Goal: Information Seeking & Learning: Learn about a topic

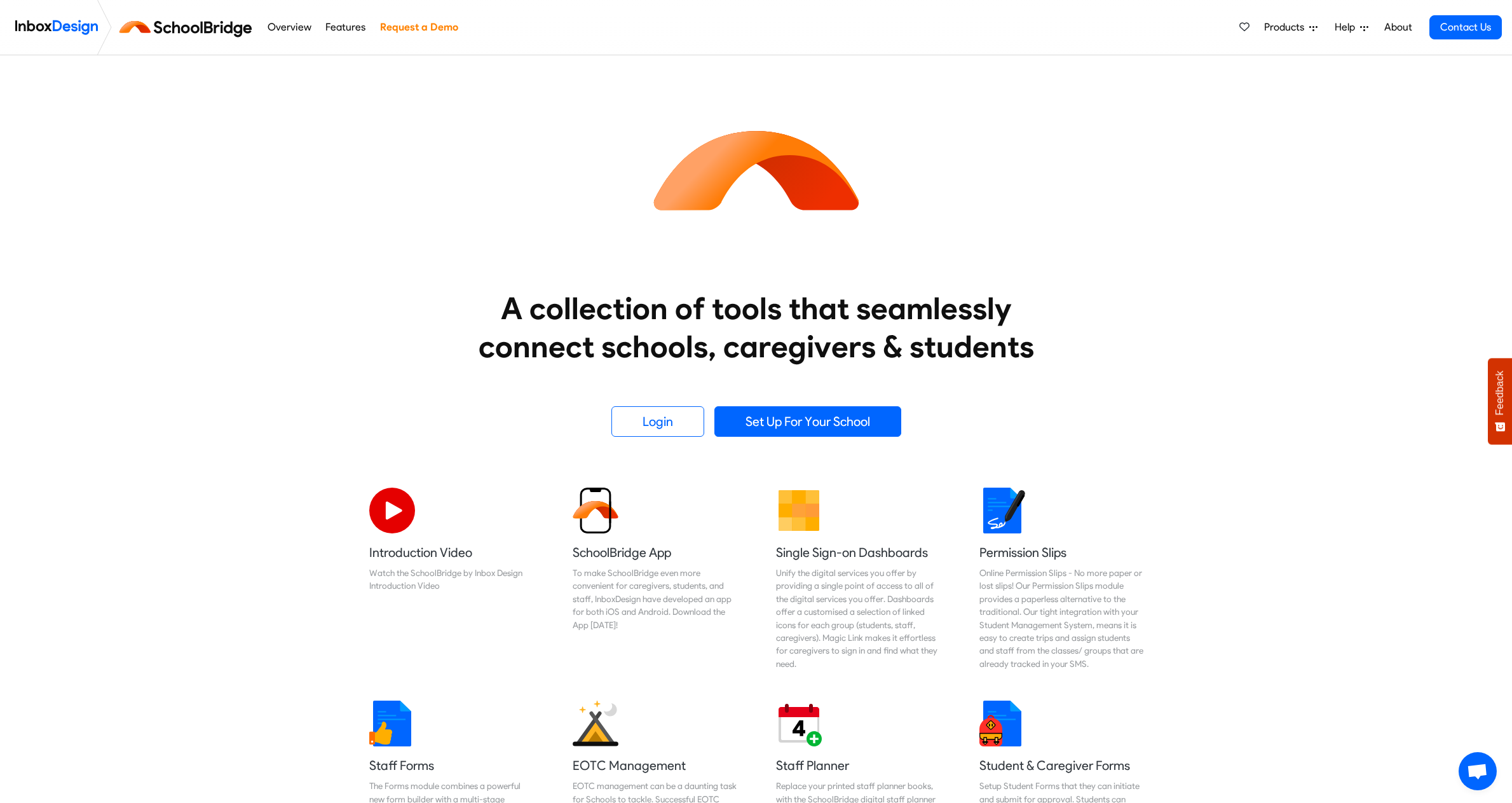
drag, startPoint x: 262, startPoint y: 180, endPoint x: 271, endPoint y: 178, distance: 9.2
click at [266, 180] on div "A collection of tools that seamlessly connect schools, caregivers & students Lo…" at bounding box center [756, 246] width 1512 height 382
click at [347, 23] on link "Features" at bounding box center [346, 27] width 47 height 25
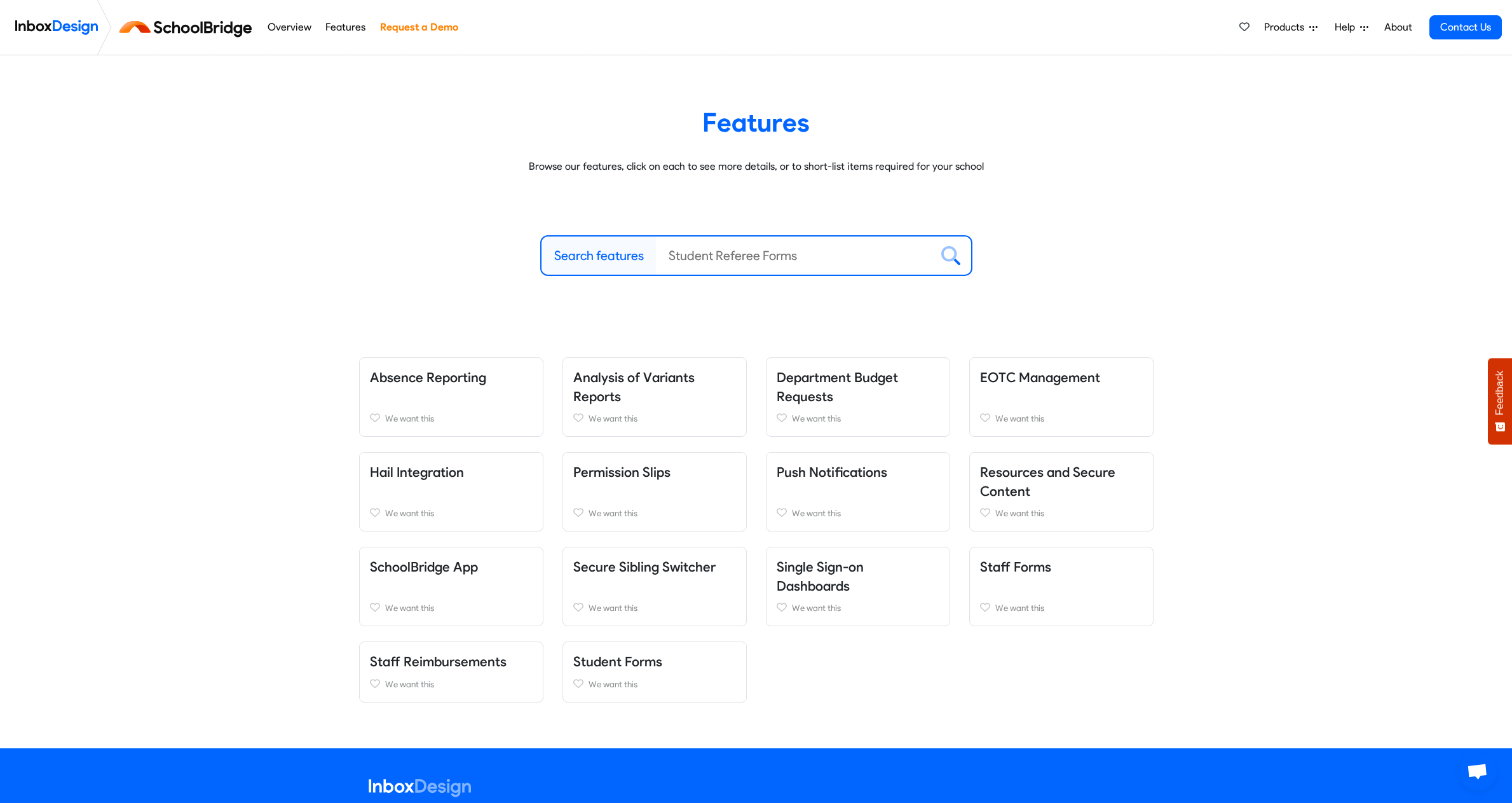
click at [281, 29] on link "Overview" at bounding box center [289, 27] width 51 height 25
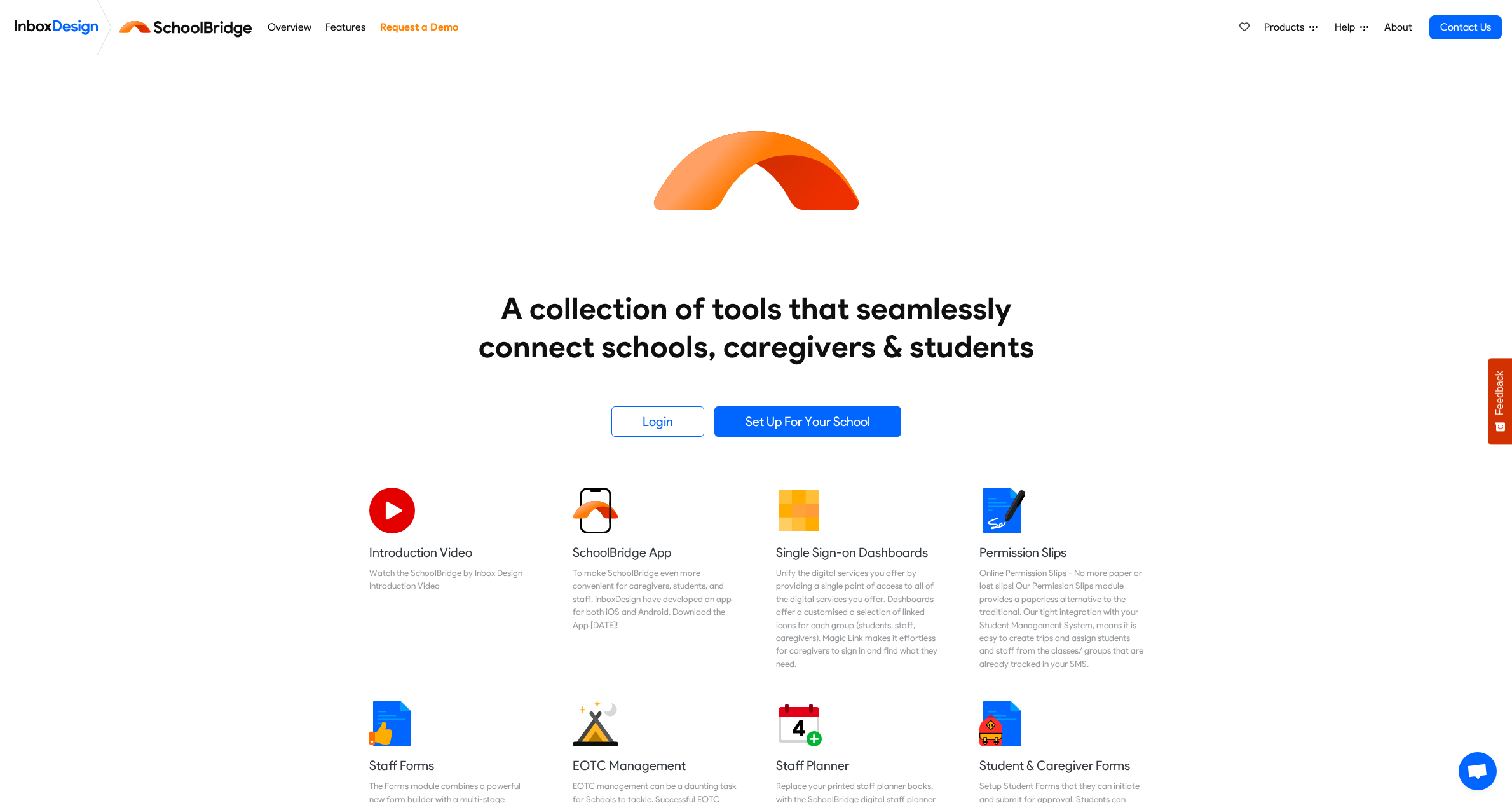
click at [1303, 29] on span "Products" at bounding box center [1287, 27] width 45 height 15
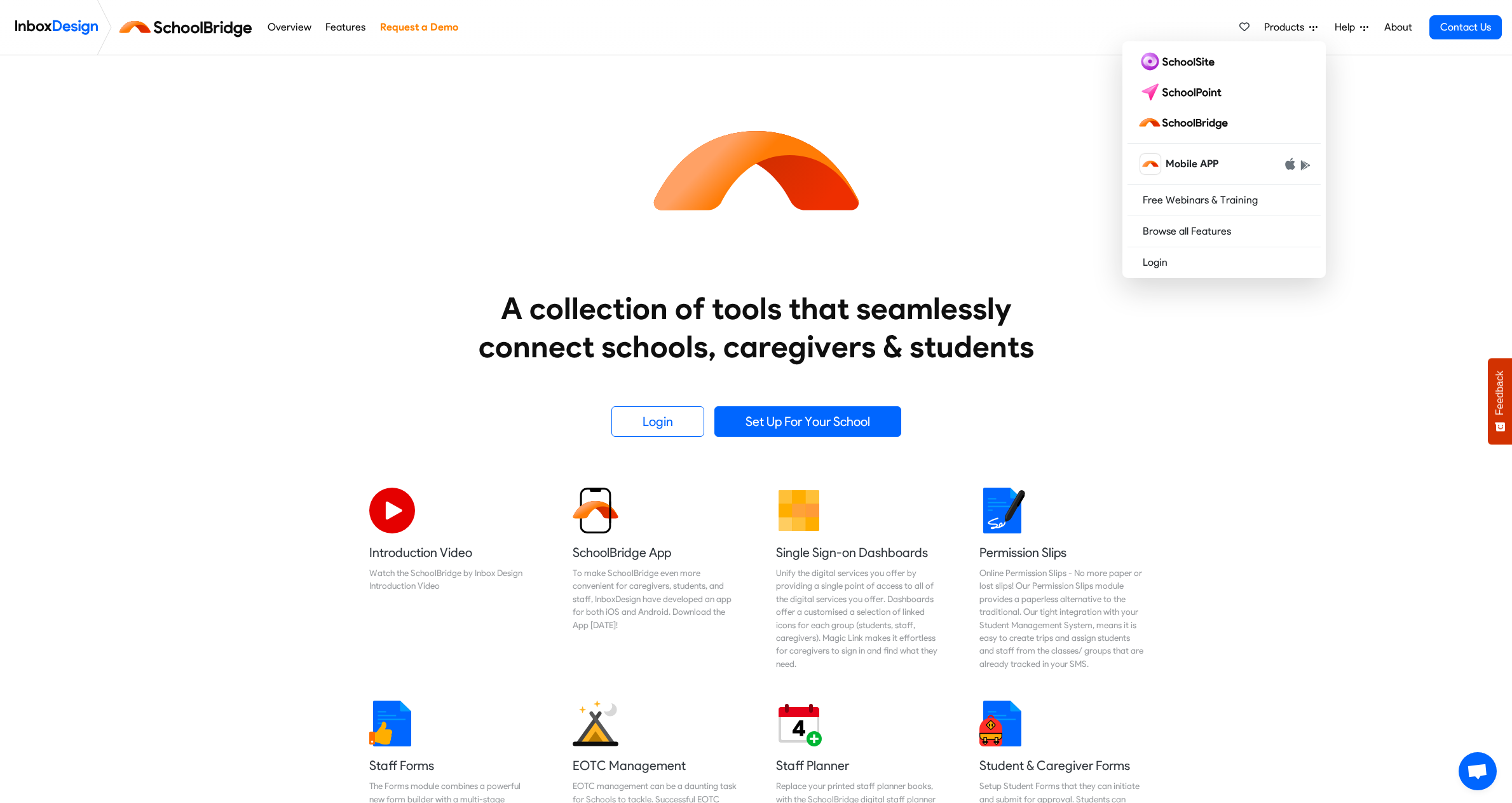
click at [56, 24] on img at bounding box center [56, 27] width 82 height 25
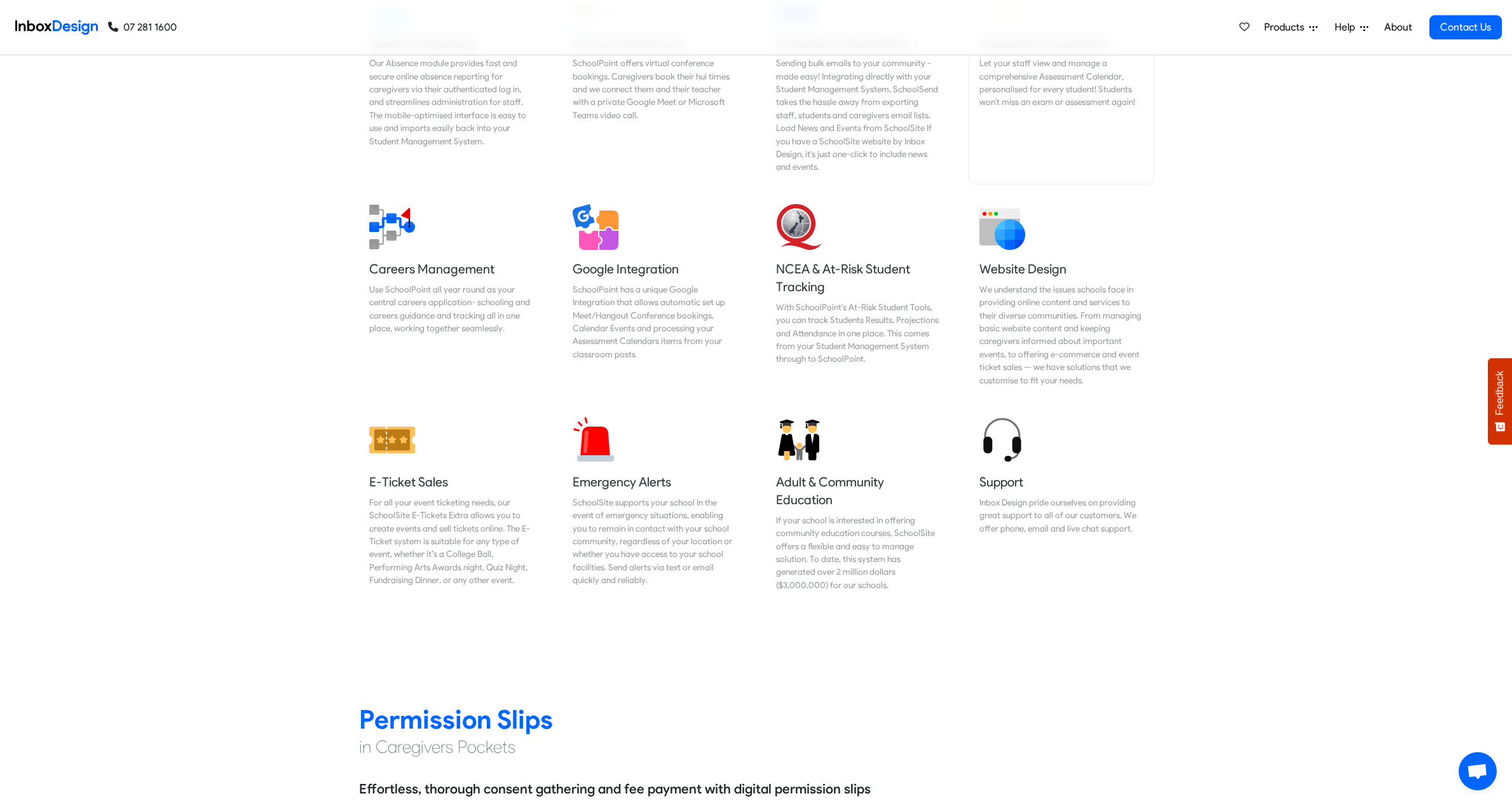
scroll to position [1462, 0]
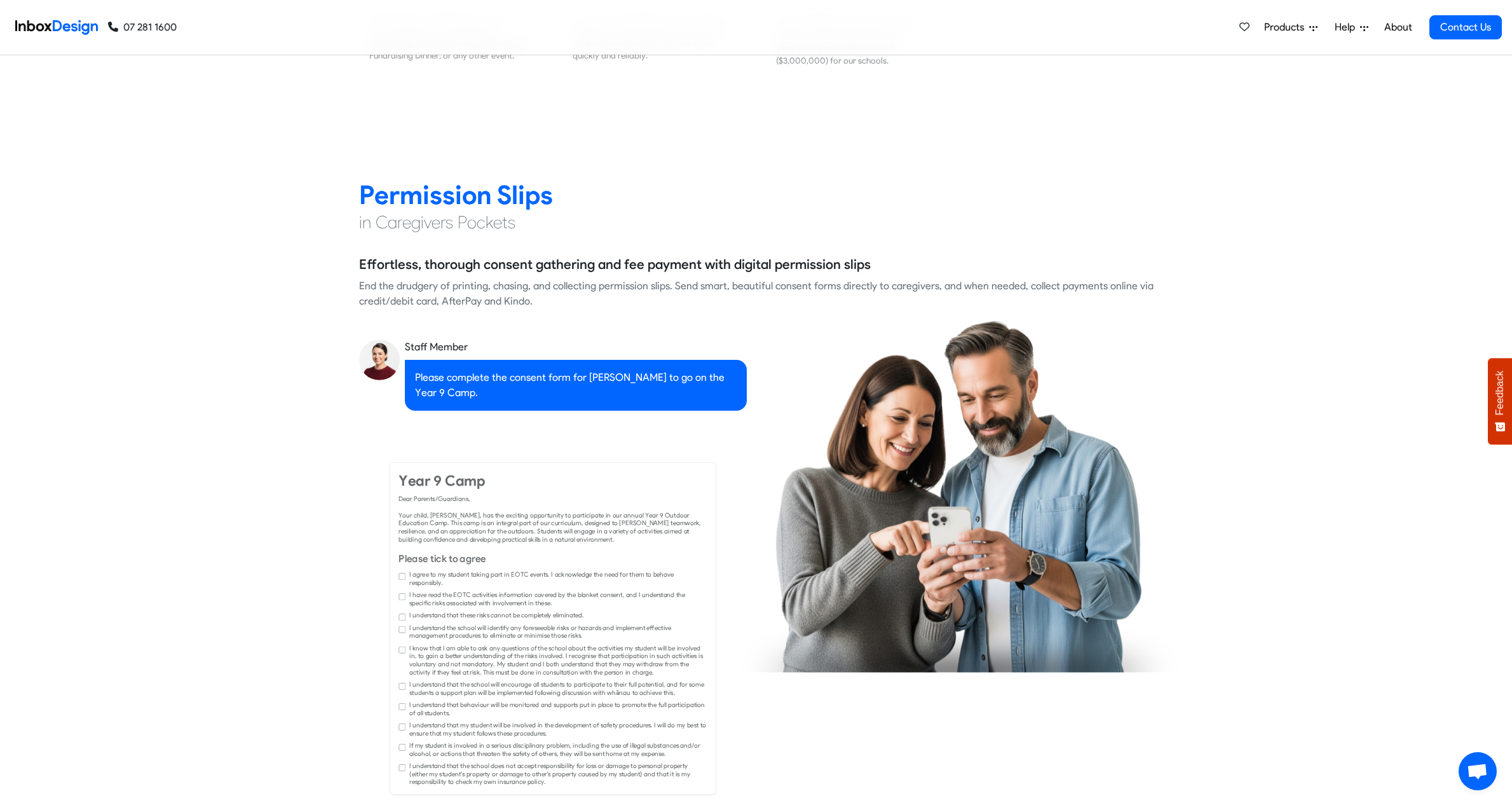
checkbox input "true"
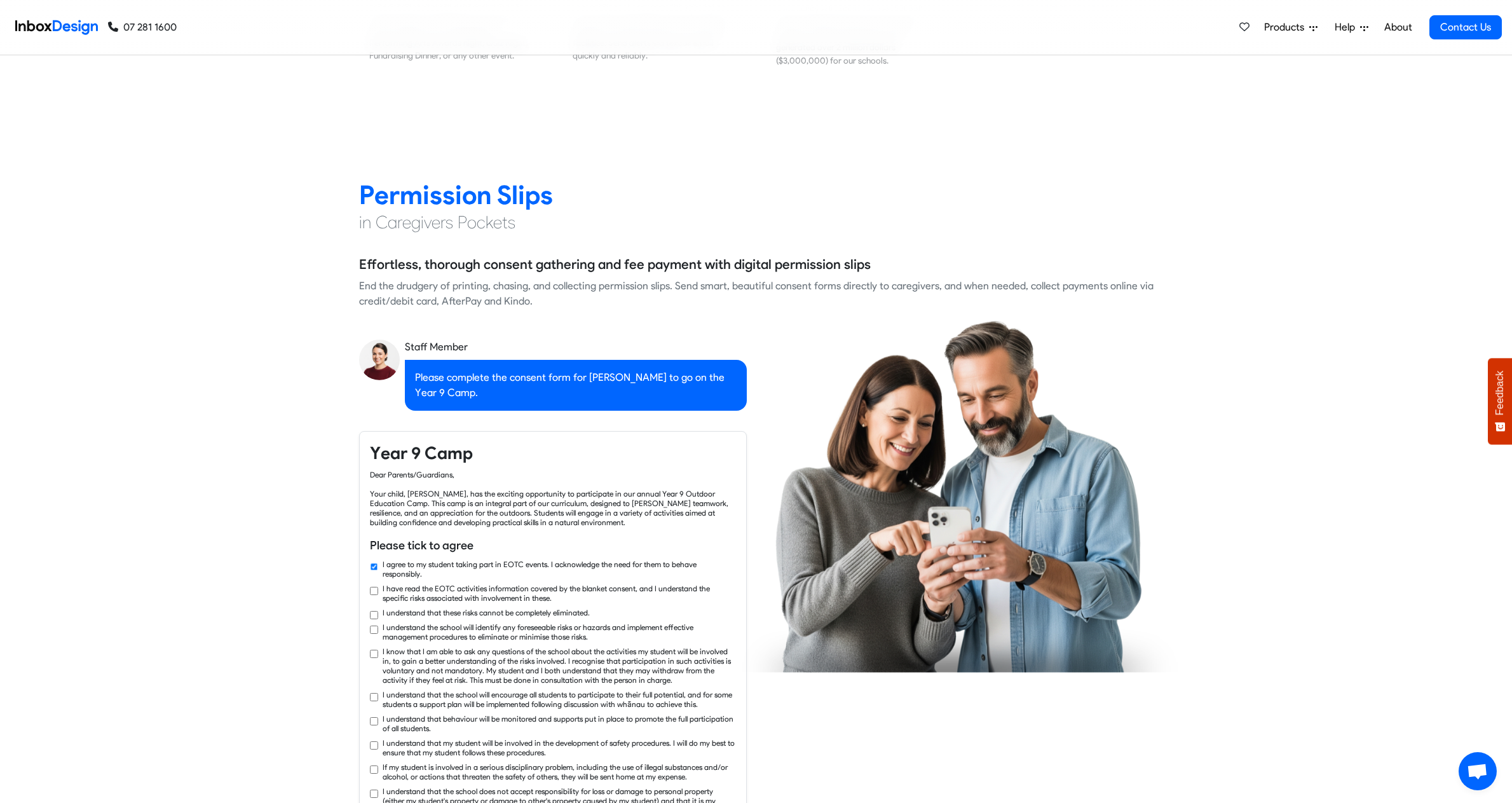
checkbox input "true"
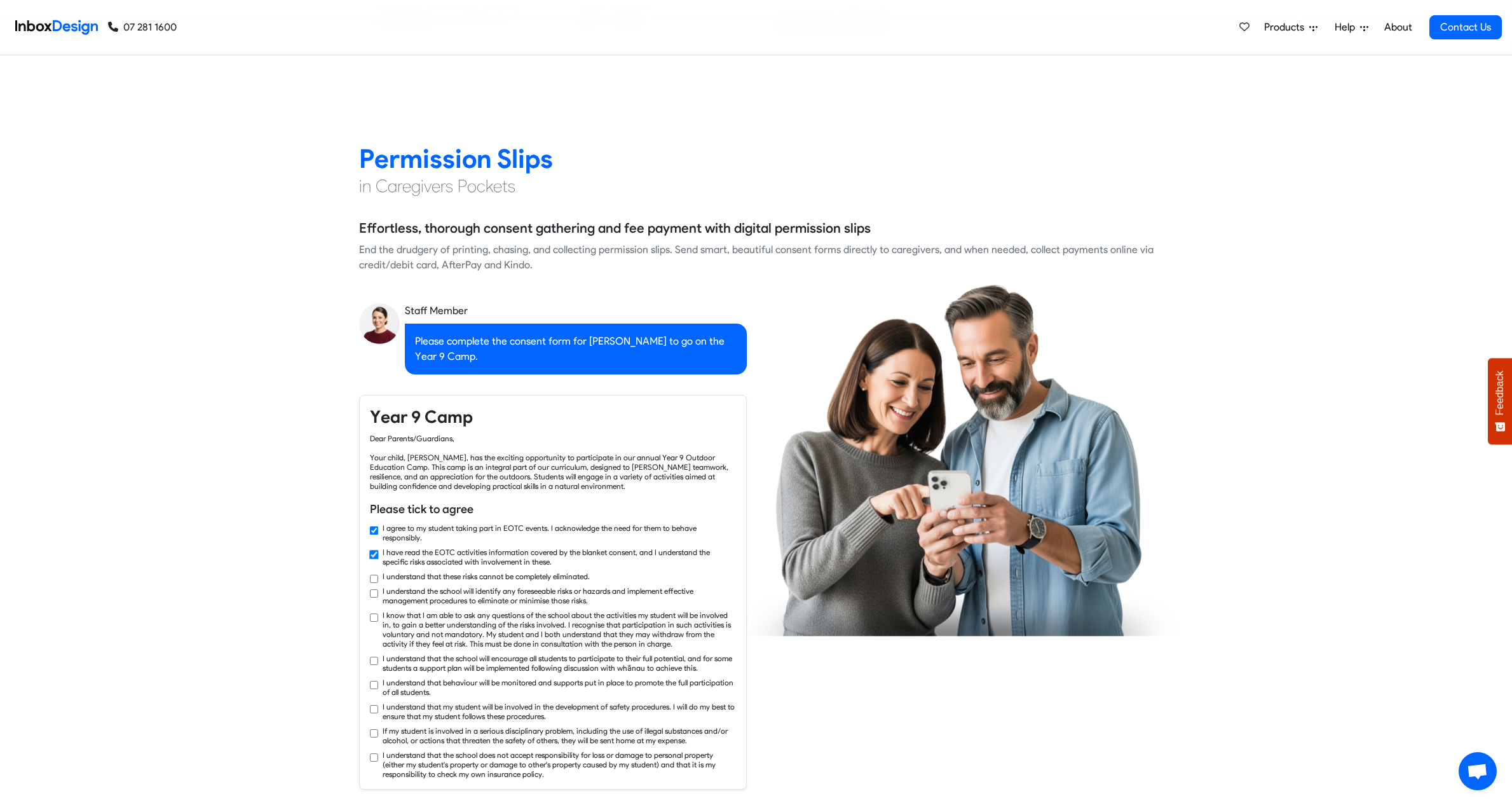
checkbox input "true"
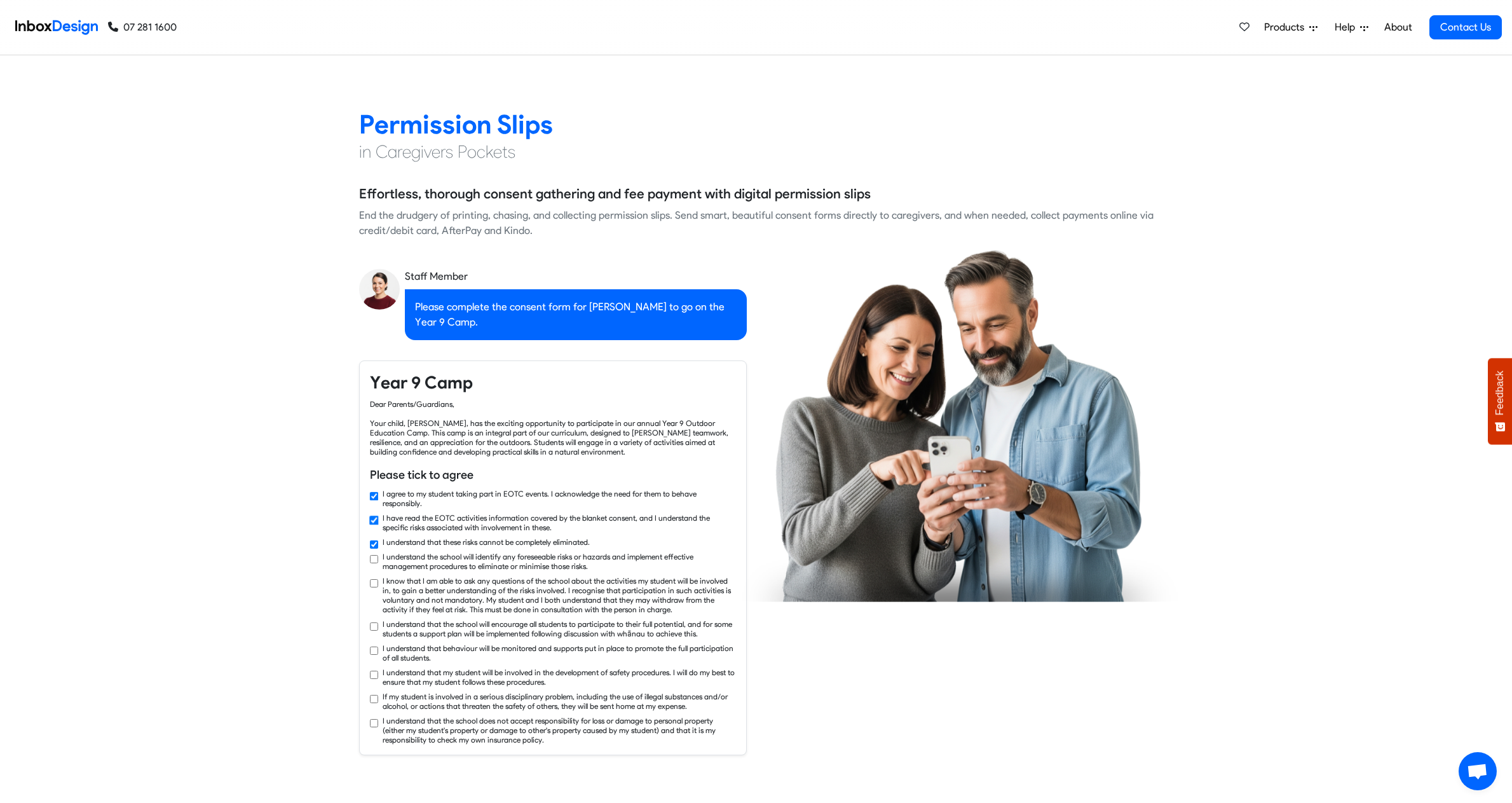
checkbox input "true"
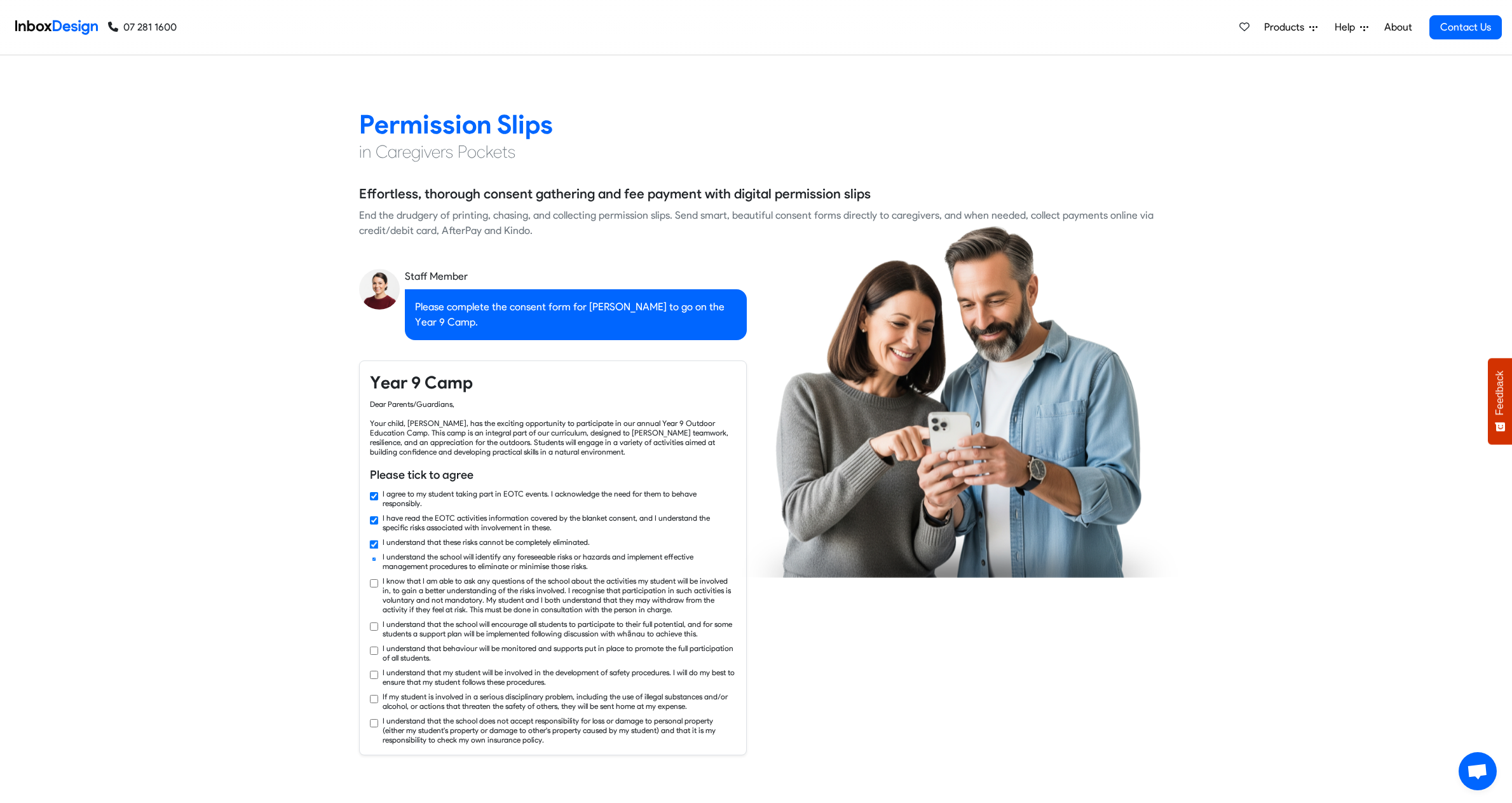
scroll to position [2226, 0]
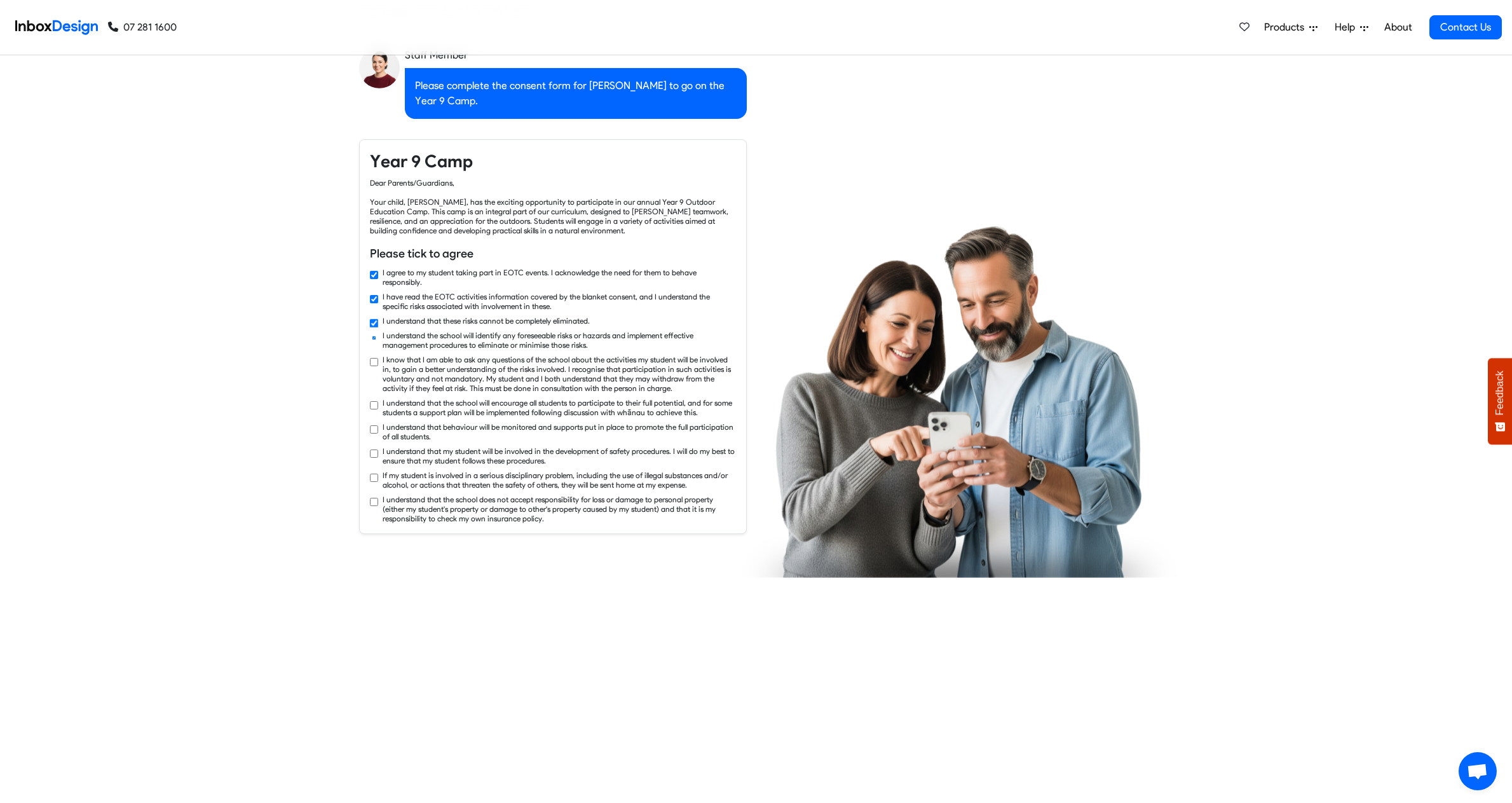
checkbox input "true"
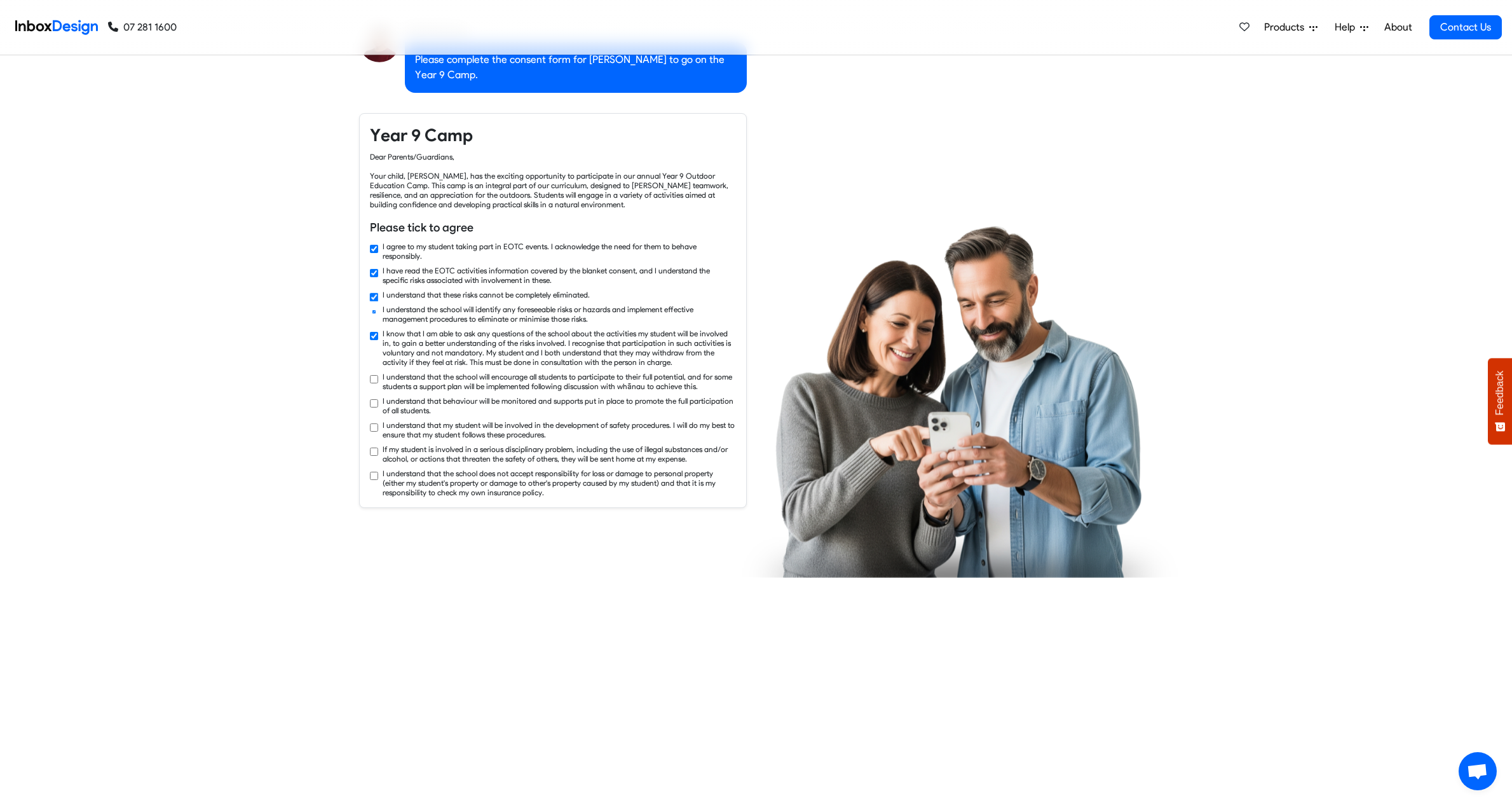
checkbox input "true"
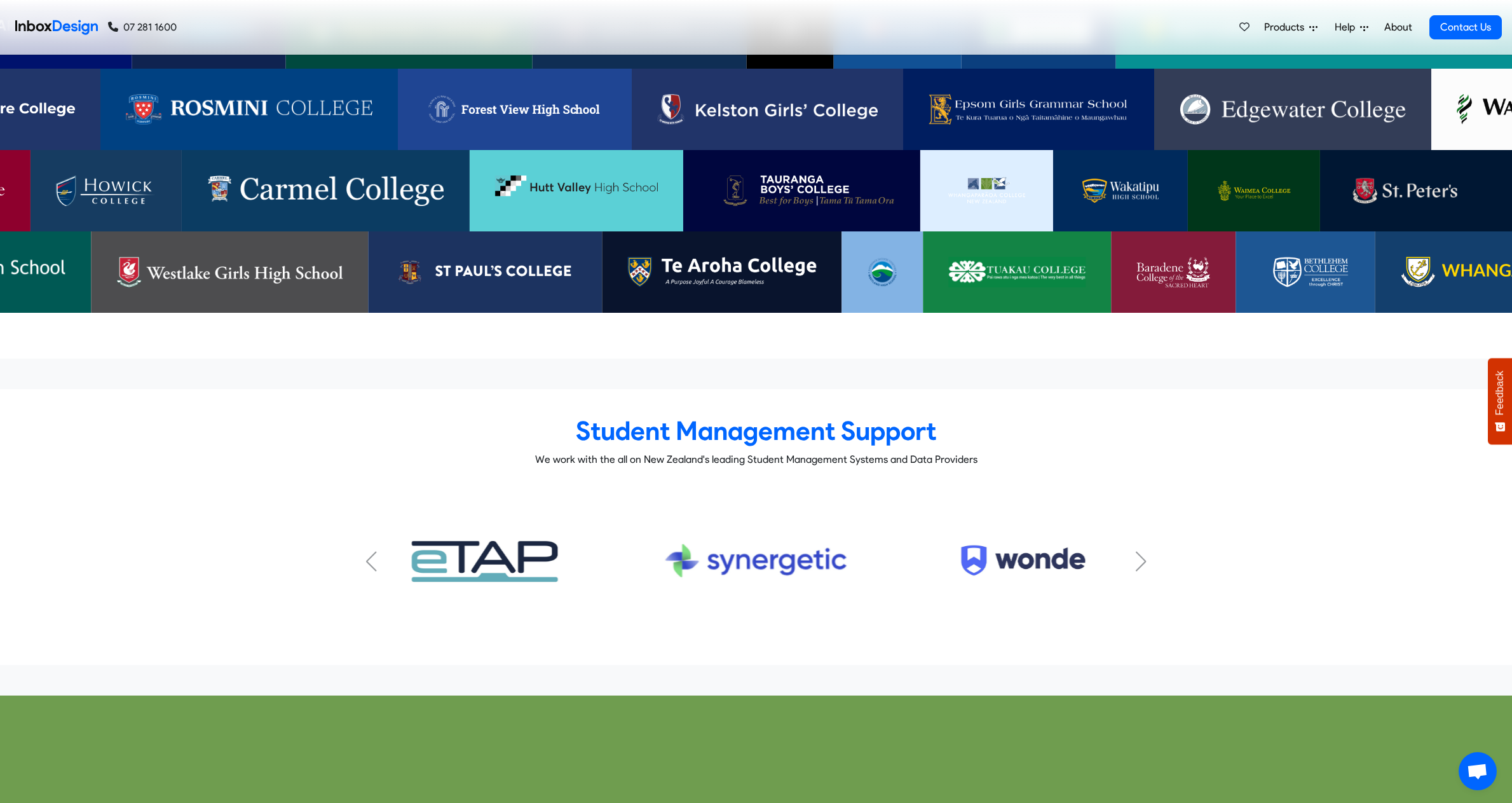
scroll to position [4452, 0]
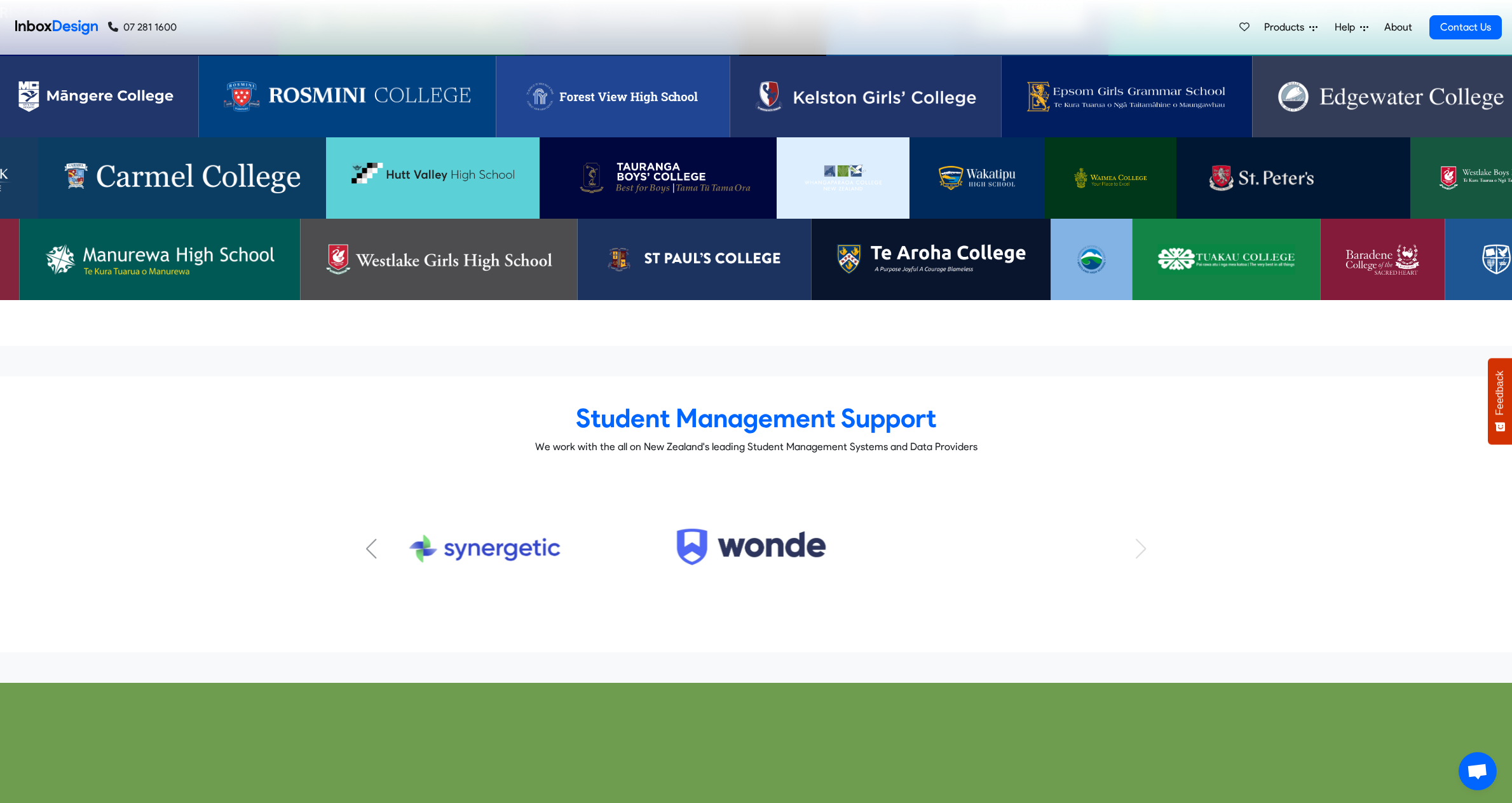
click at [1141, 517] on div "KAMAR Subtitle FACTS Subtitle HERO Subtitle Musac Edge Subtitle eTap Subtitle S…" at bounding box center [756, 548] width 794 height 147
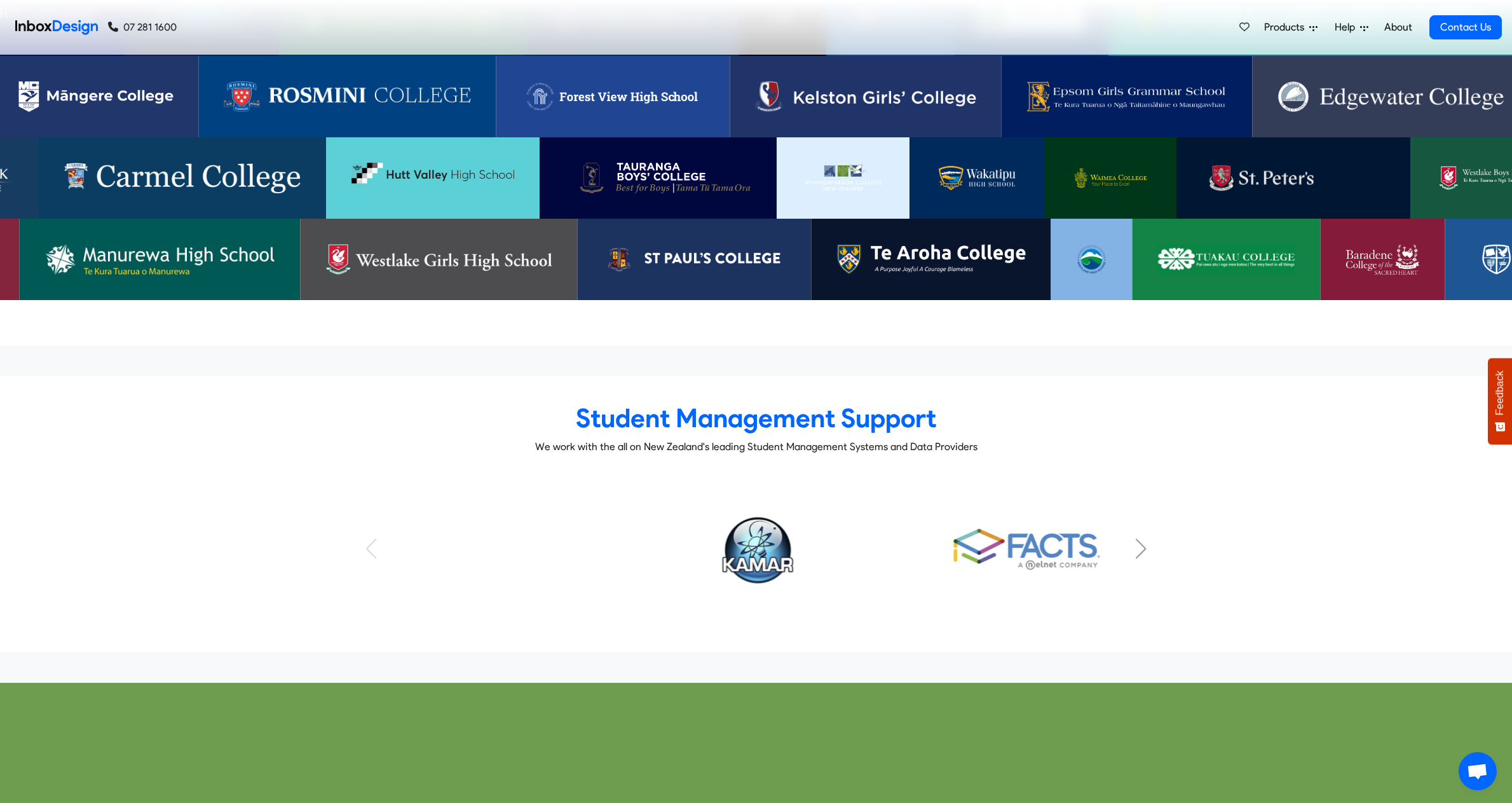
click at [365, 519] on div "KAMAR Subtitle FACTS Subtitle HERO Subtitle Musac Edge Subtitle eTap Subtitle S…" at bounding box center [756, 548] width 794 height 147
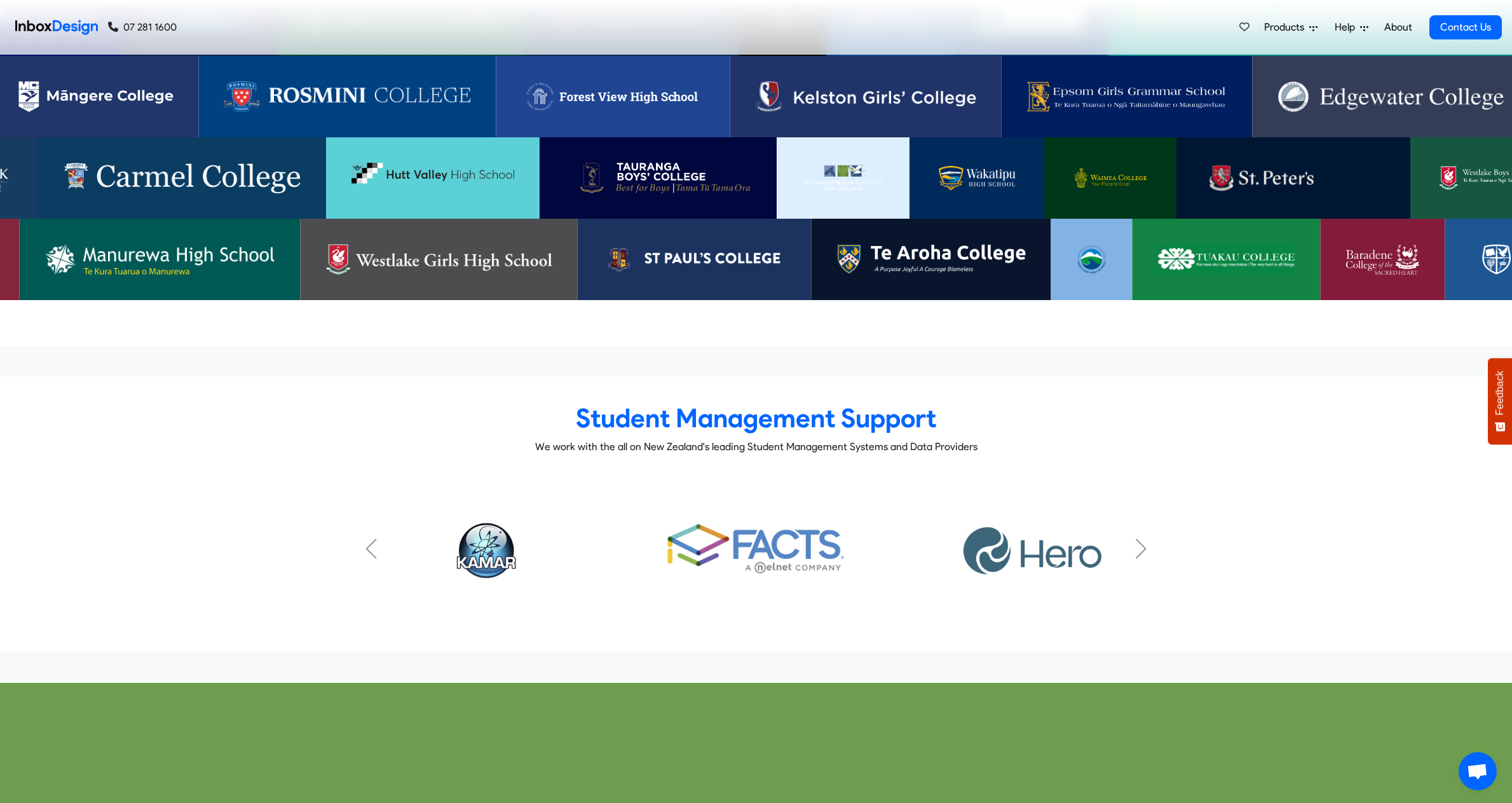
click at [1142, 539] on div "Next slide" at bounding box center [1141, 549] width 13 height 20
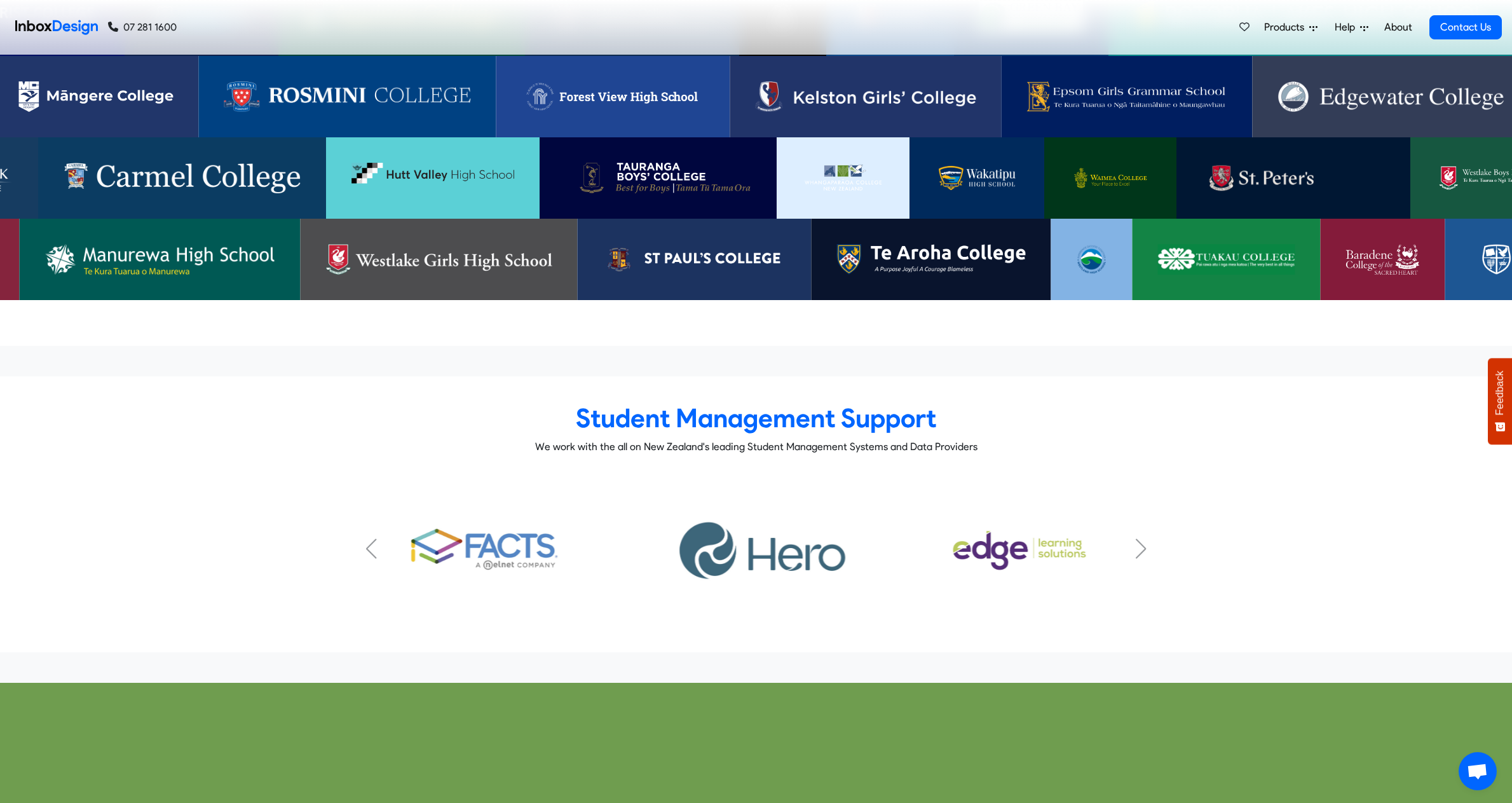
click at [1142, 539] on div "Next slide" at bounding box center [1141, 549] width 13 height 20
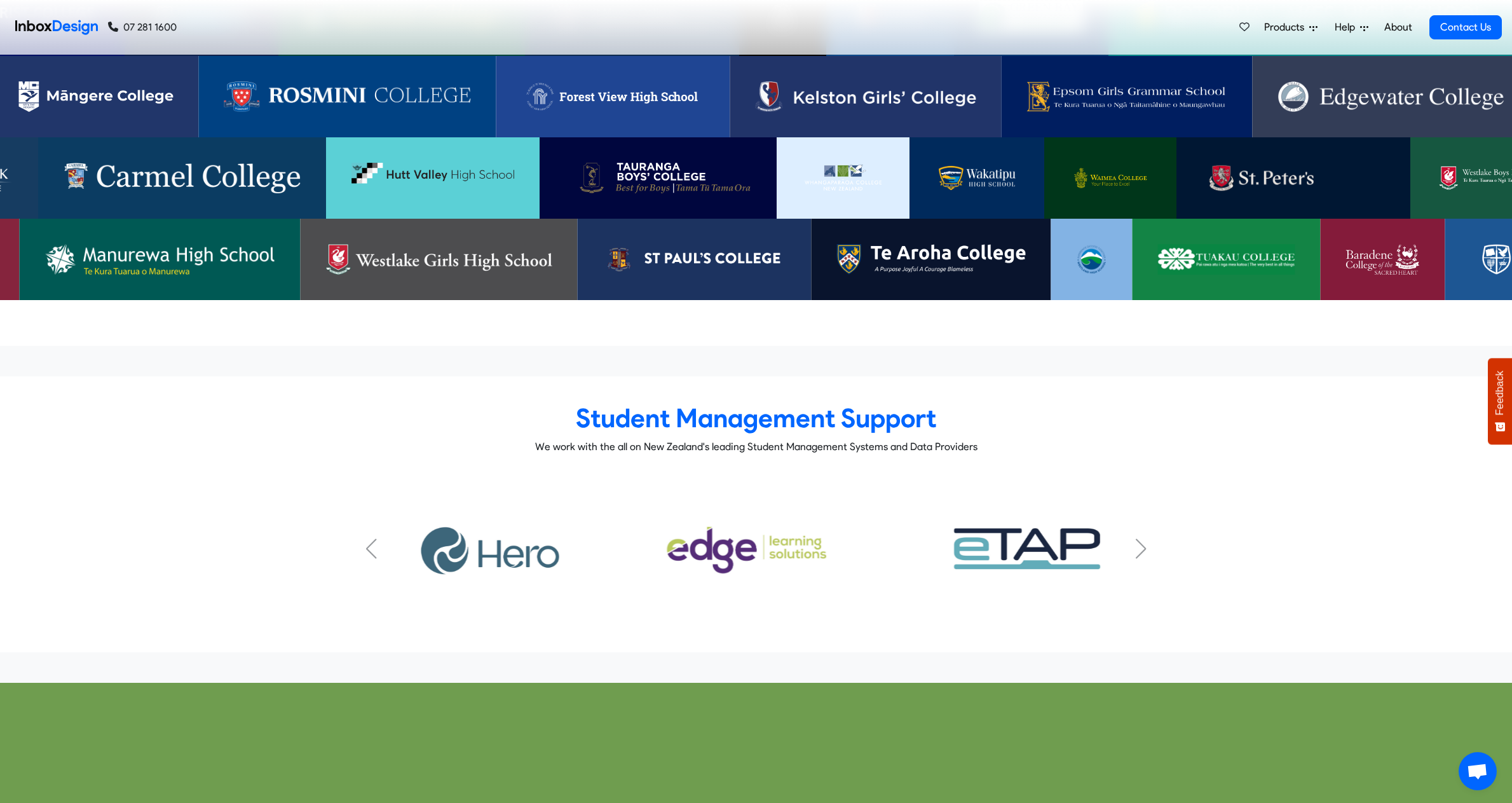
click at [1142, 539] on div "Next slide" at bounding box center [1141, 549] width 13 height 20
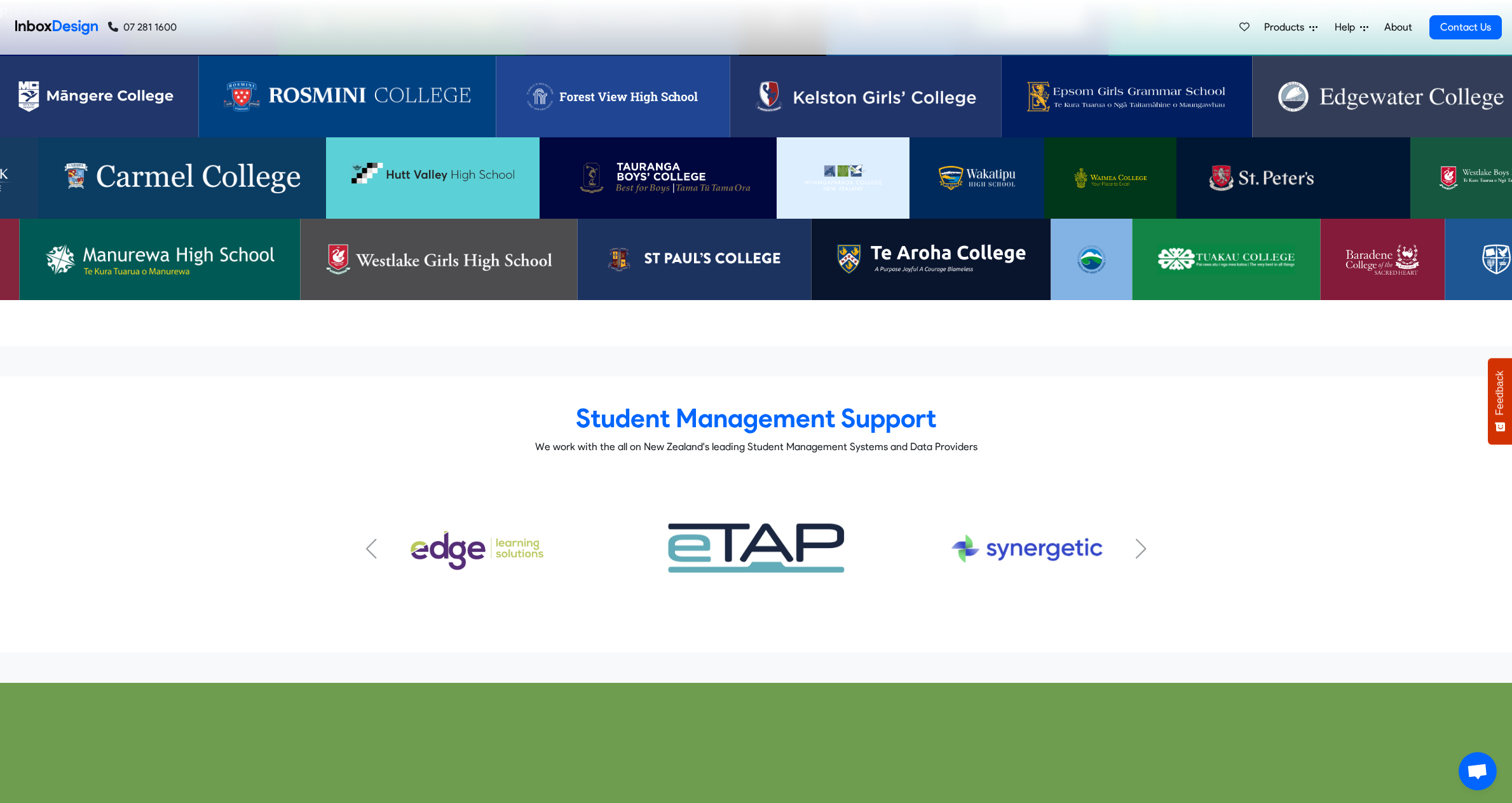
click at [1142, 539] on div "Next slide" at bounding box center [1141, 549] width 13 height 20
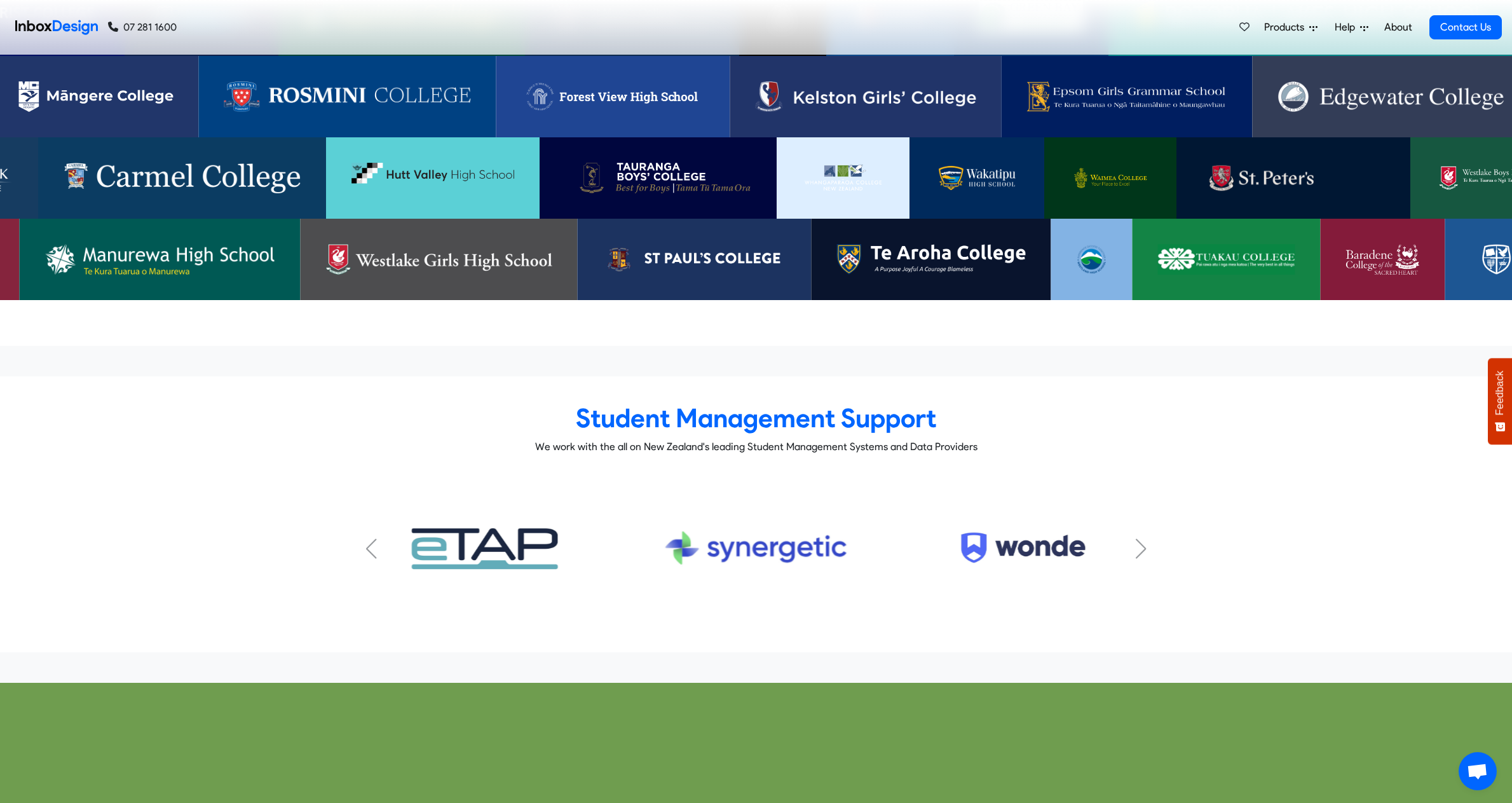
click at [1142, 539] on div "Next slide" at bounding box center [1141, 549] width 13 height 20
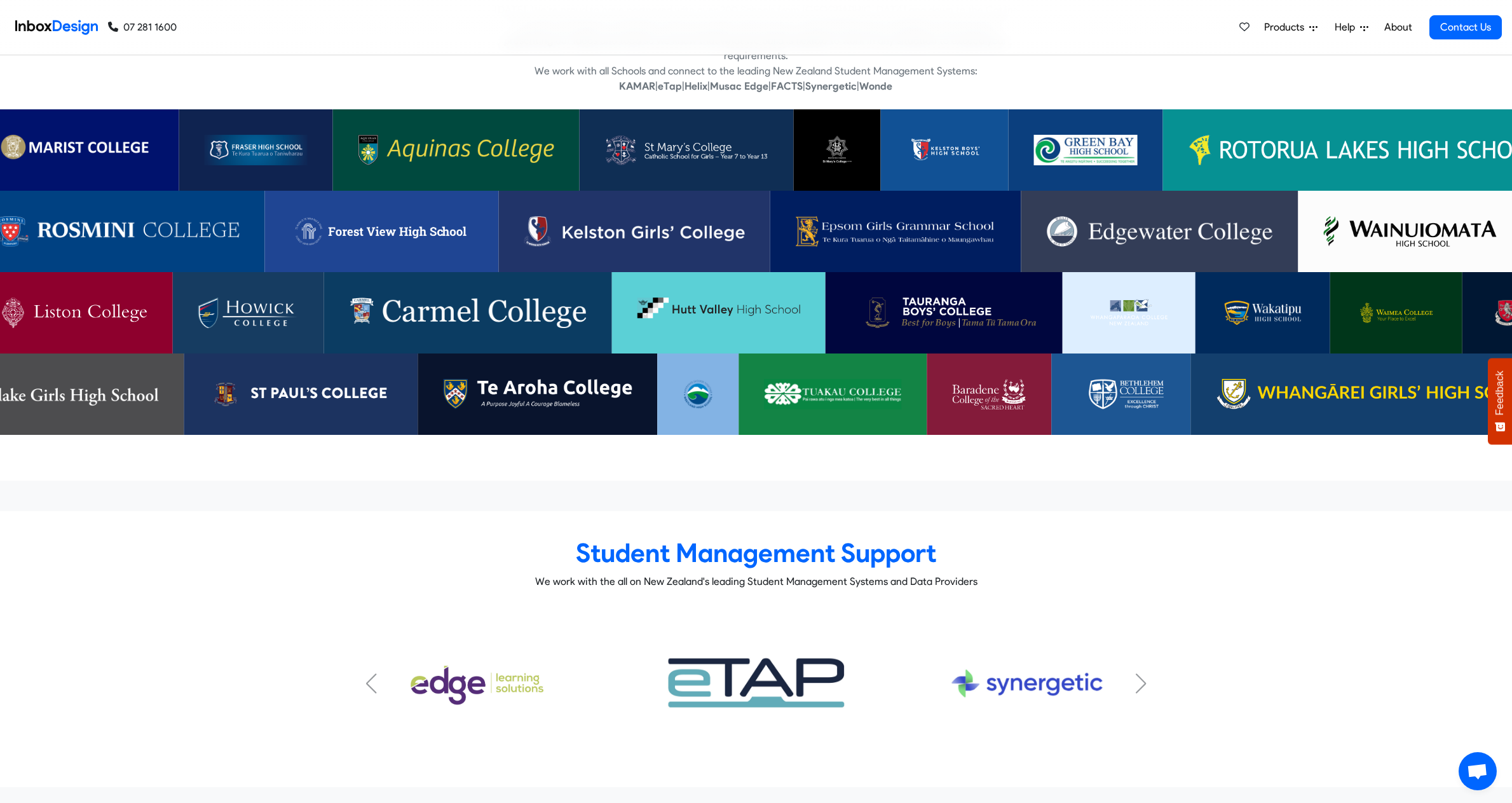
scroll to position [4197, 0]
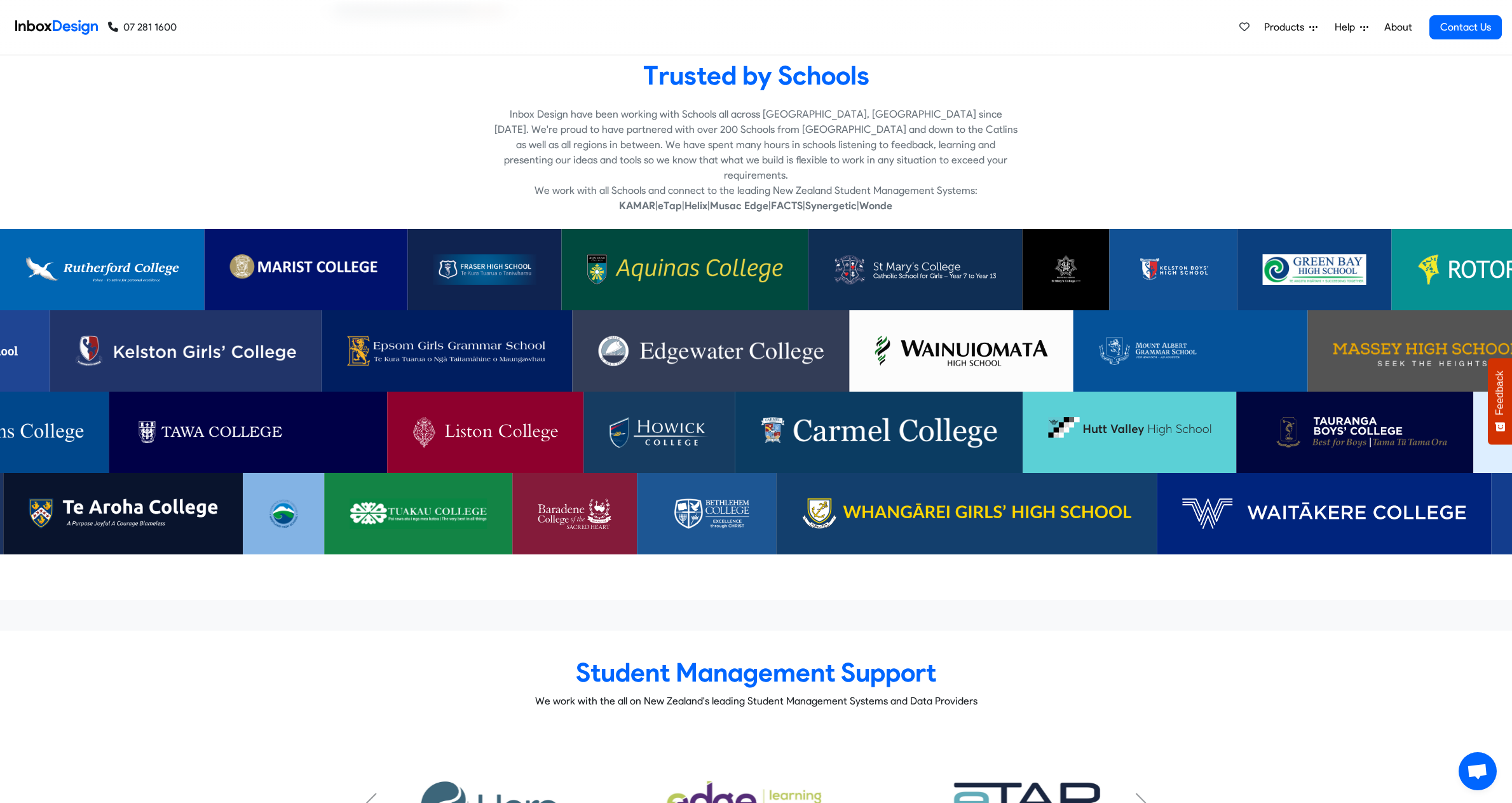
click at [724, 127] on p "Inbox Design have been working with Schools all across Aotearoa, New Zealand si…" at bounding box center [756, 145] width 523 height 76
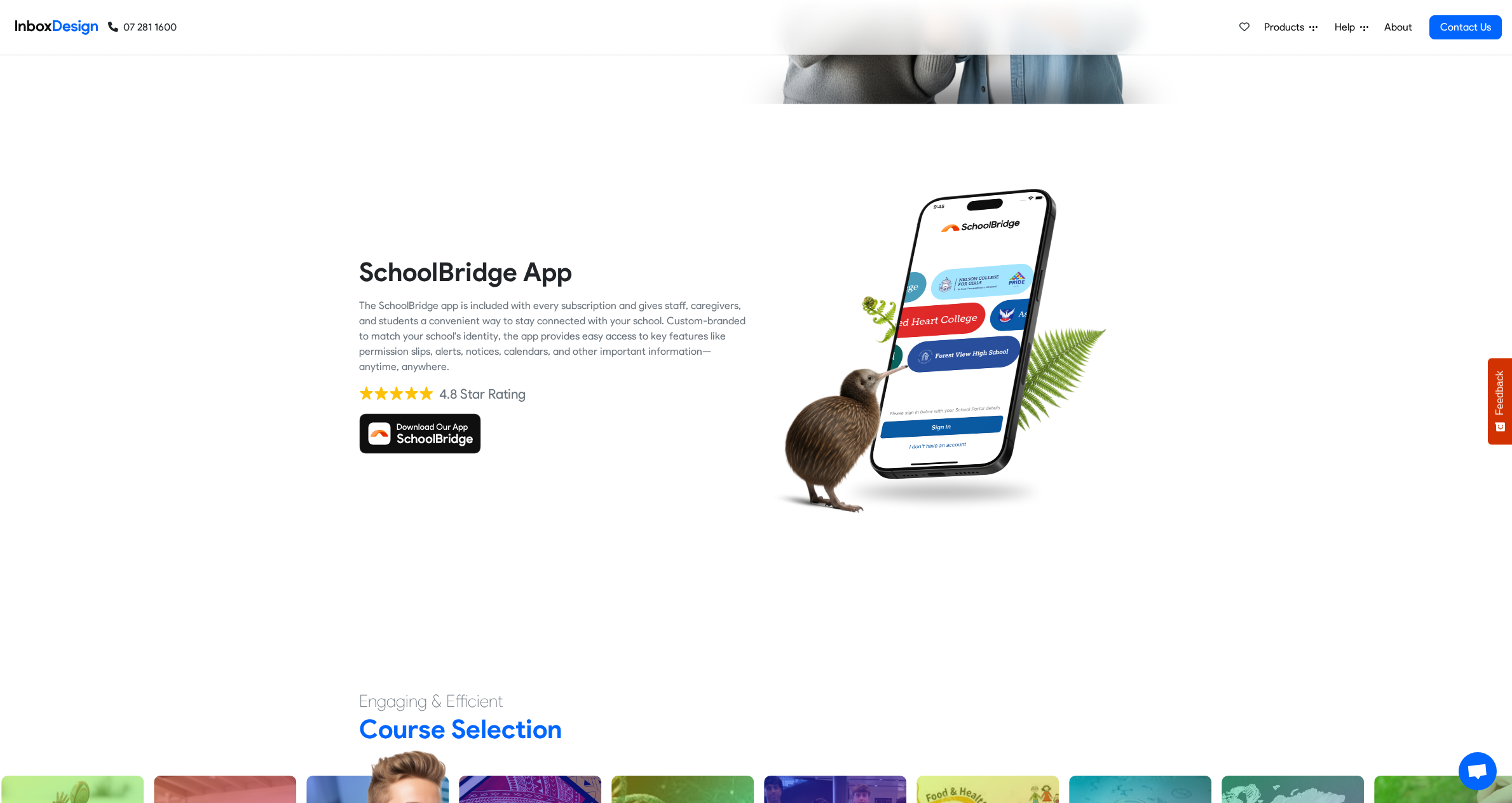
scroll to position [3053, 0]
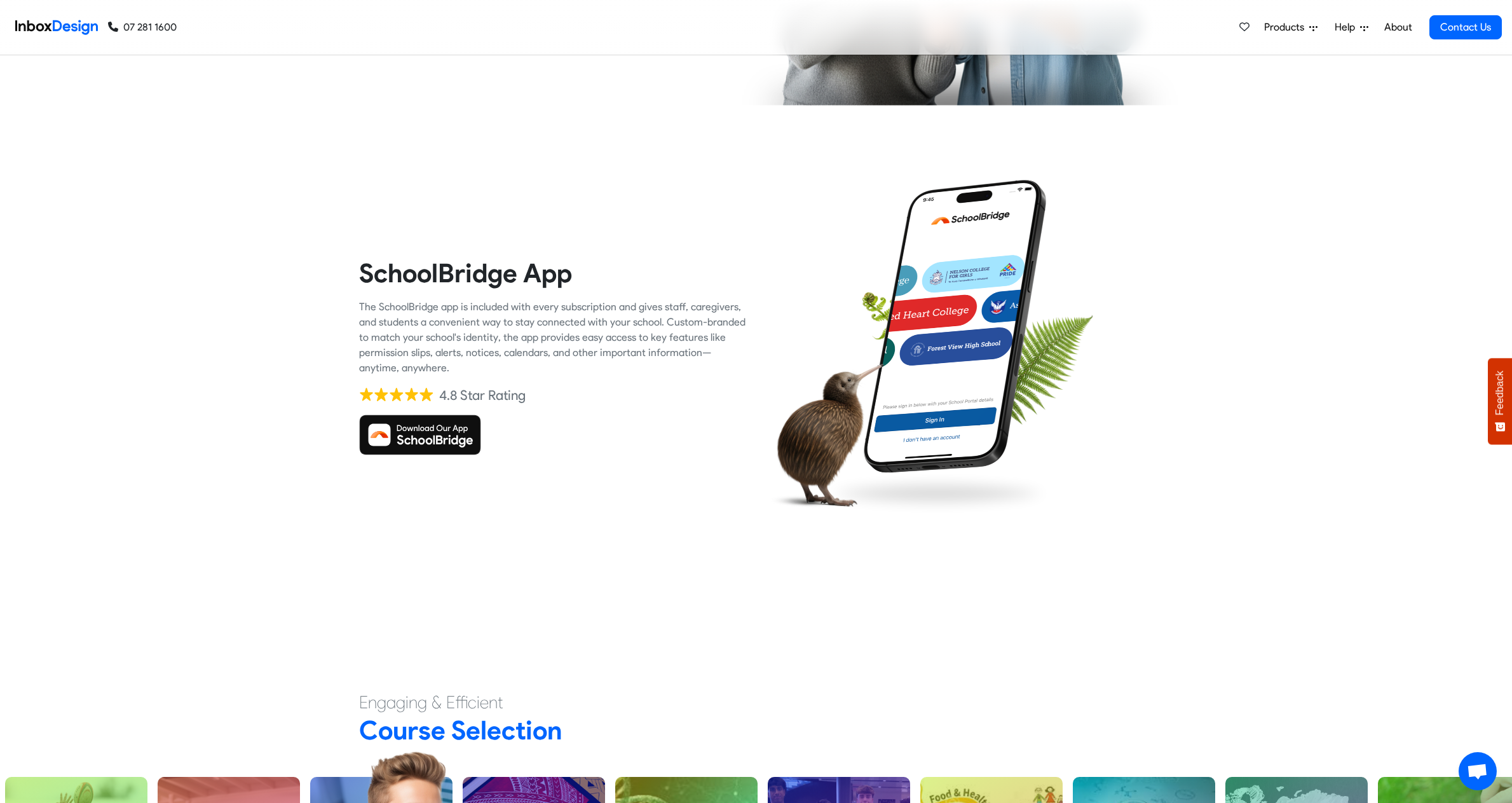
drag, startPoint x: 160, startPoint y: 206, endPoint x: 117, endPoint y: 143, distance: 76.3
click at [160, 206] on div "SchoolBridge App The SchoolBridge app is included with every subscription and g…" at bounding box center [756, 356] width 1512 height 449
